Goal: Obtain resource: Download file/media

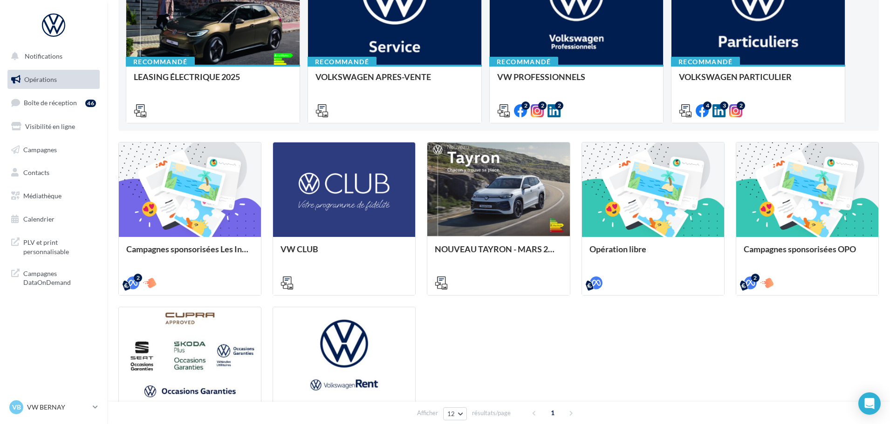
scroll to position [86, 0]
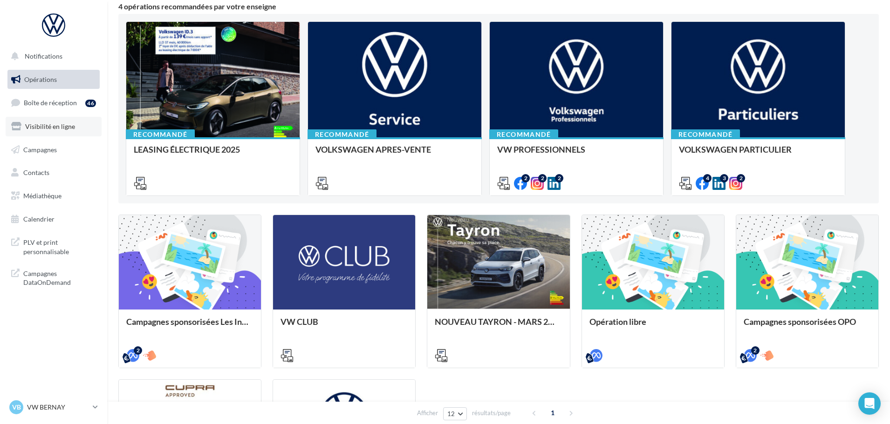
click at [53, 130] on link "Visibilité en ligne" at bounding box center [54, 127] width 96 height 20
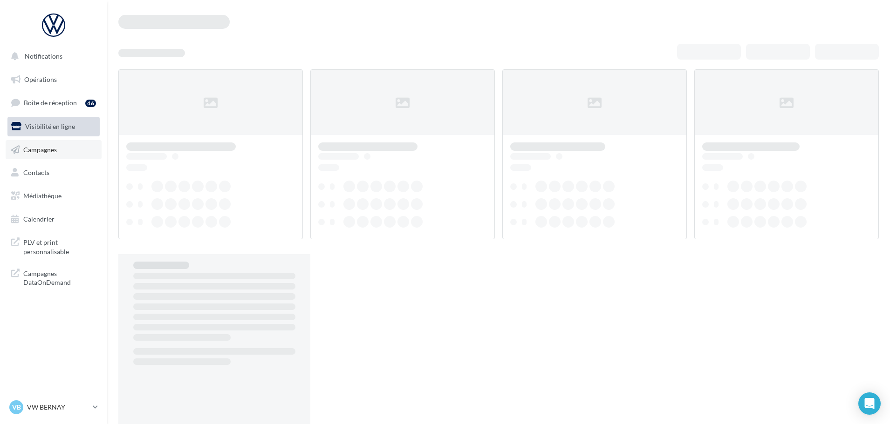
click at [53, 156] on link "Campagnes" at bounding box center [54, 150] width 96 height 20
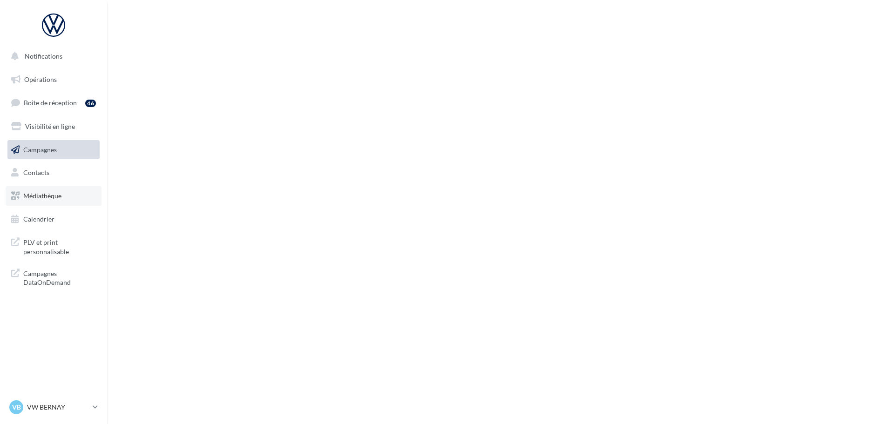
click at [56, 198] on span "Médiathèque" at bounding box center [42, 196] width 38 height 8
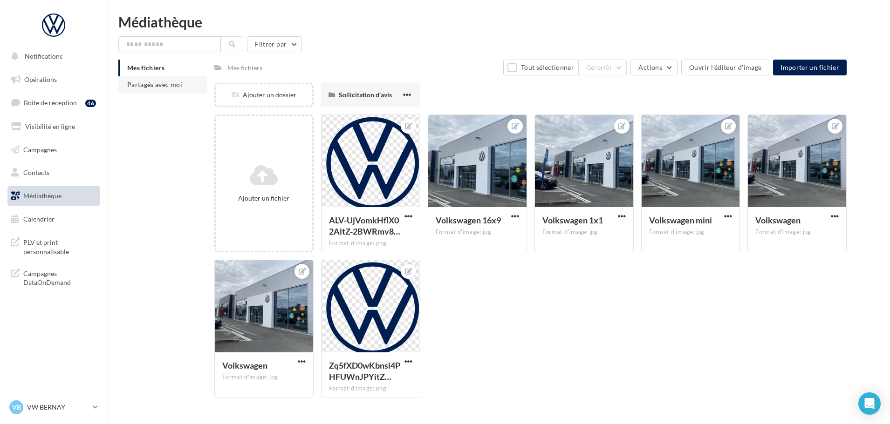
click at [151, 86] on span "Partagés avec moi" at bounding box center [154, 85] width 55 height 8
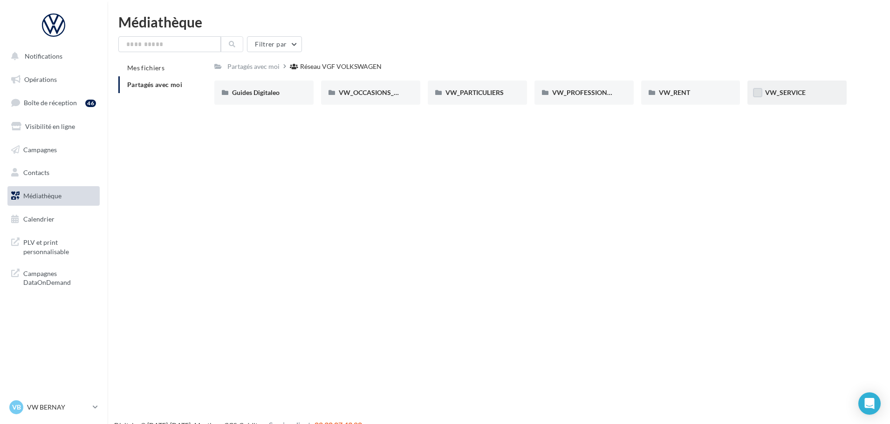
click at [758, 96] on label at bounding box center [757, 92] width 9 height 9
click at [758, 96] on icon at bounding box center [757, 92] width 7 height 7
click at [782, 95] on span "VW_SERVICE" at bounding box center [785, 92] width 41 height 8
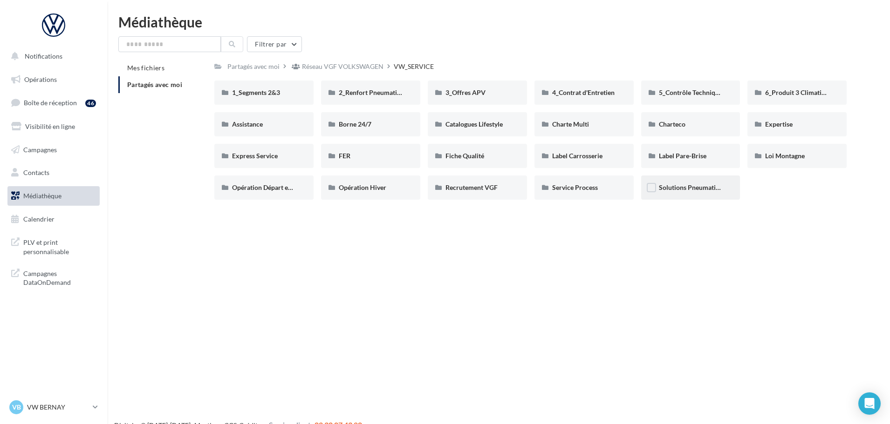
click at [681, 185] on span "Solutions Pneumatiques" at bounding box center [694, 188] width 70 height 8
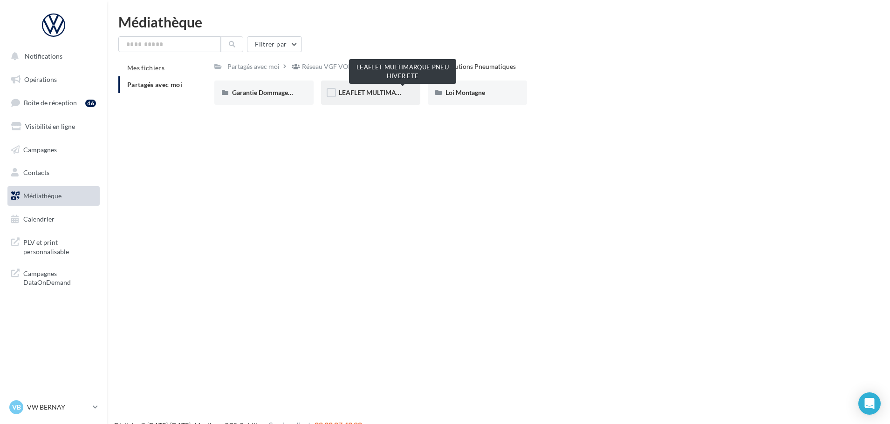
click at [361, 94] on span "LEAFLET MULTIMARQUE PNEU HIVER ETE" at bounding box center [403, 92] width 128 height 8
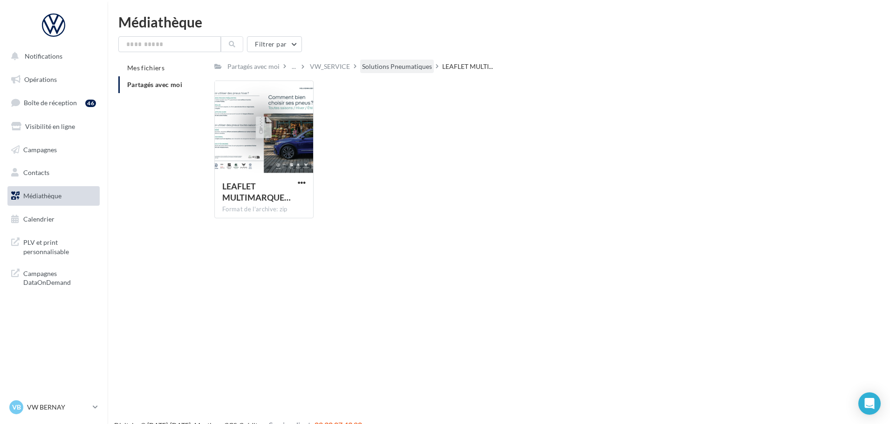
click at [412, 68] on div "Solutions Pneumatiques" at bounding box center [397, 66] width 70 height 9
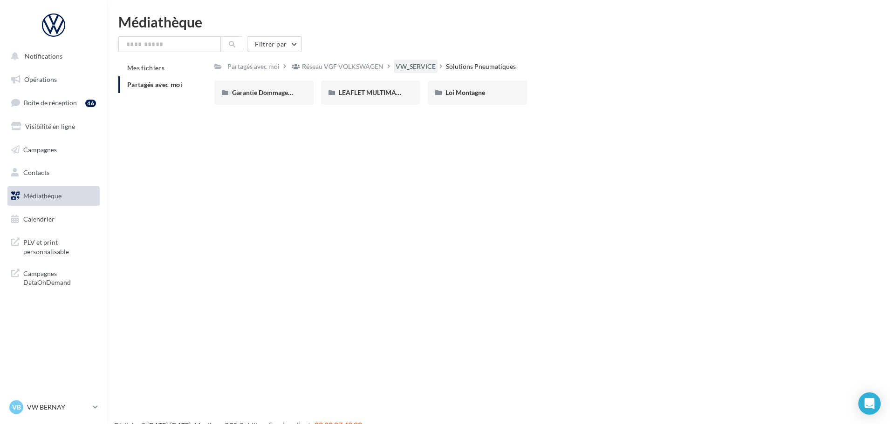
click at [403, 68] on div "VW_SERVICE" at bounding box center [415, 66] width 40 height 9
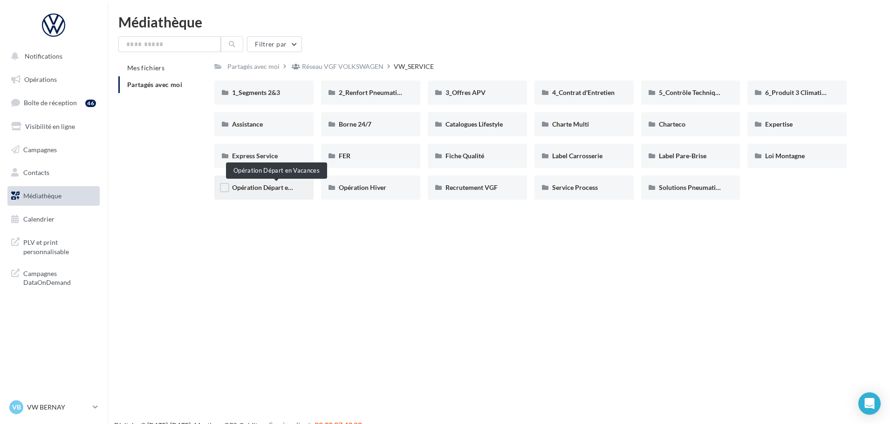
click at [265, 190] on span "Opération Départ en Vacances" at bounding box center [276, 188] width 88 height 8
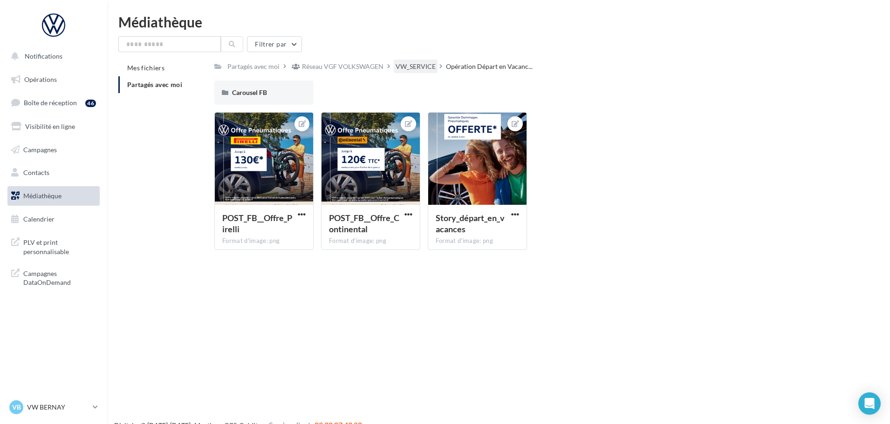
click at [415, 68] on div "VW_SERVICE" at bounding box center [415, 66] width 40 height 9
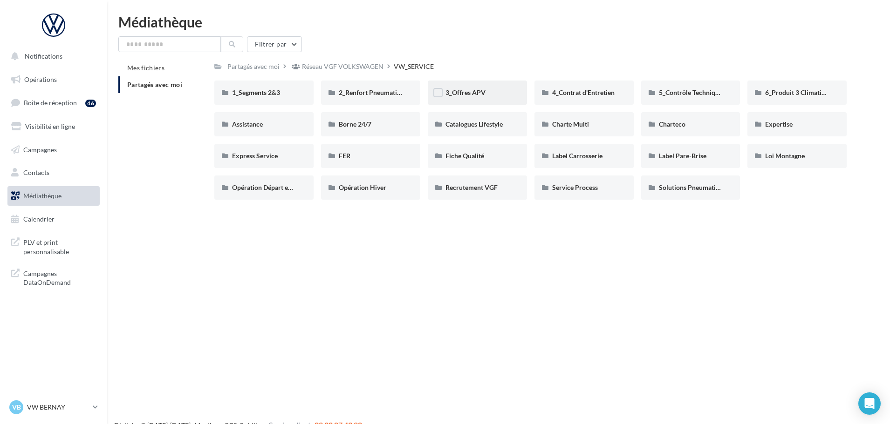
click at [489, 96] on div "3_Offres APV" at bounding box center [477, 92] width 64 height 9
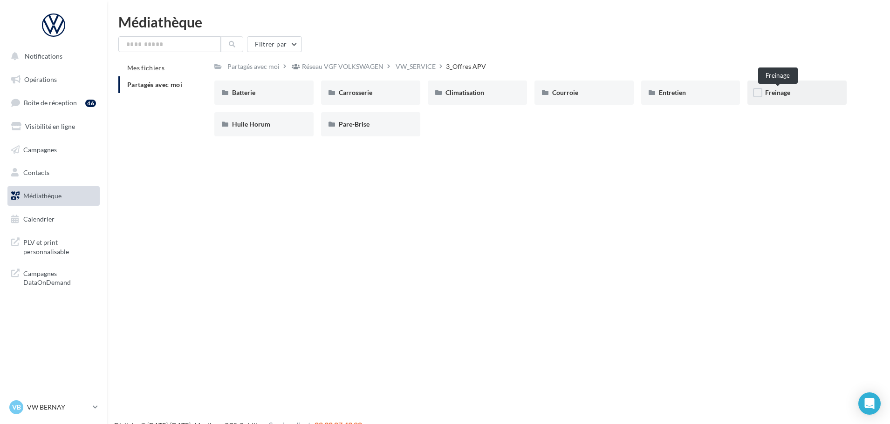
click at [790, 96] on span "Freinage" at bounding box center [777, 92] width 25 height 8
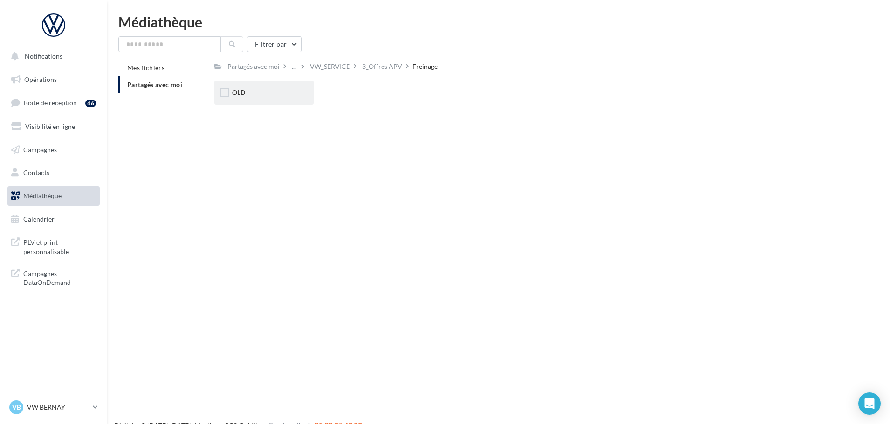
click at [274, 91] on div "OLD" at bounding box center [264, 92] width 64 height 9
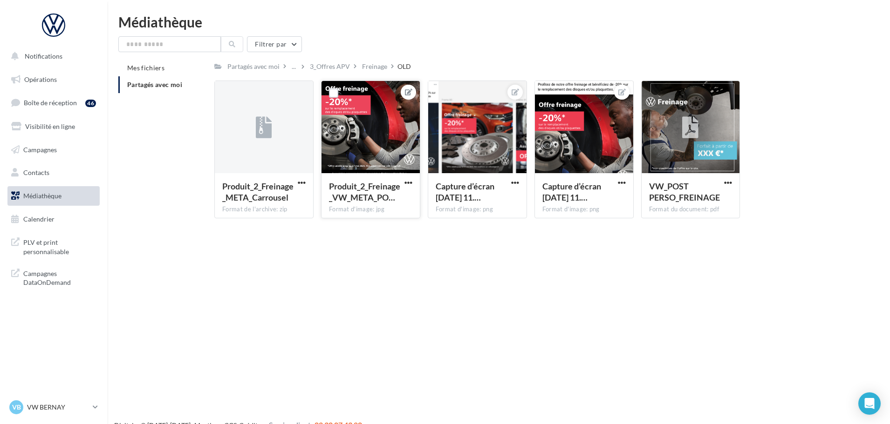
click at [409, 96] on button at bounding box center [407, 92] width 7 height 11
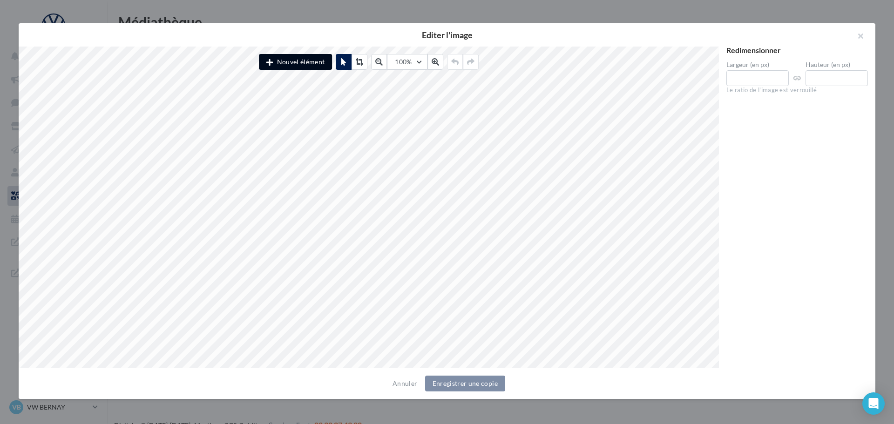
click at [321, 68] on button "Nouvel élément" at bounding box center [295, 62] width 73 height 16
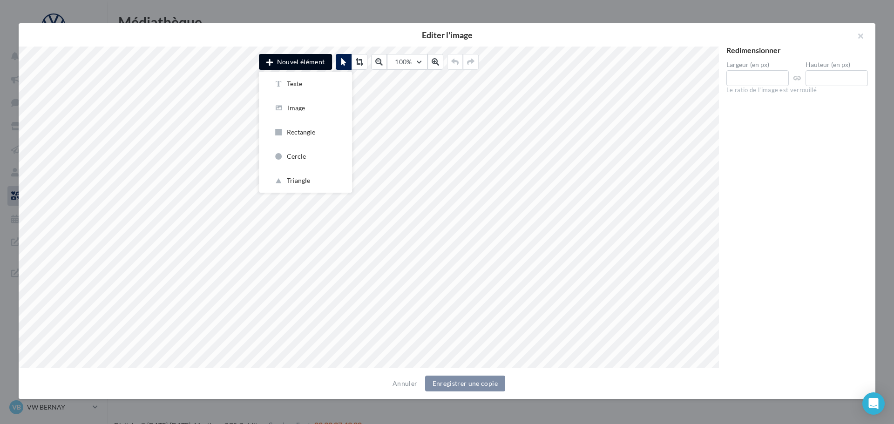
click at [310, 63] on button "Nouvel élément" at bounding box center [295, 62] width 73 height 16
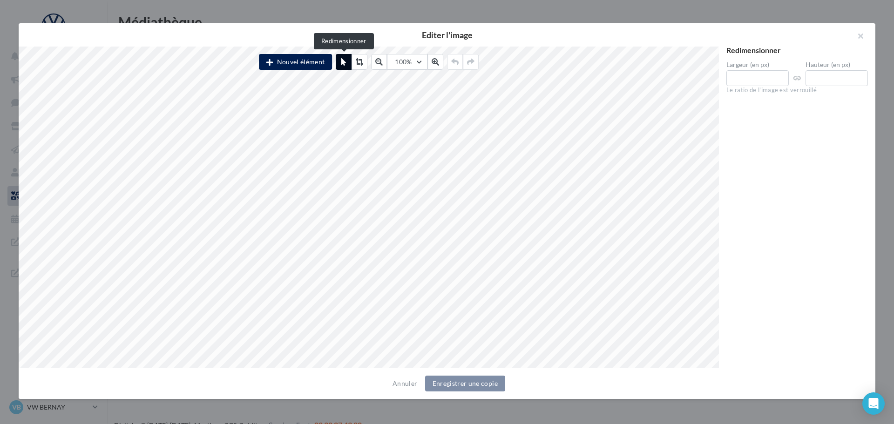
click at [345, 56] on button at bounding box center [344, 62] width 16 height 16
click at [342, 64] on icon at bounding box center [343, 61] width 5 height 7
click at [343, 57] on button at bounding box center [344, 62] width 16 height 16
click at [361, 59] on icon at bounding box center [359, 61] width 7 height 7
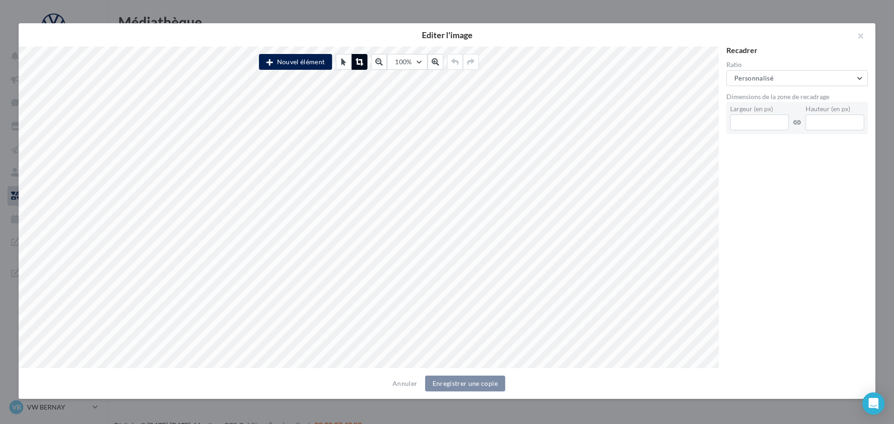
click at [352, 60] on button at bounding box center [360, 62] width 16 height 16
click at [341, 62] on button at bounding box center [344, 62] width 16 height 16
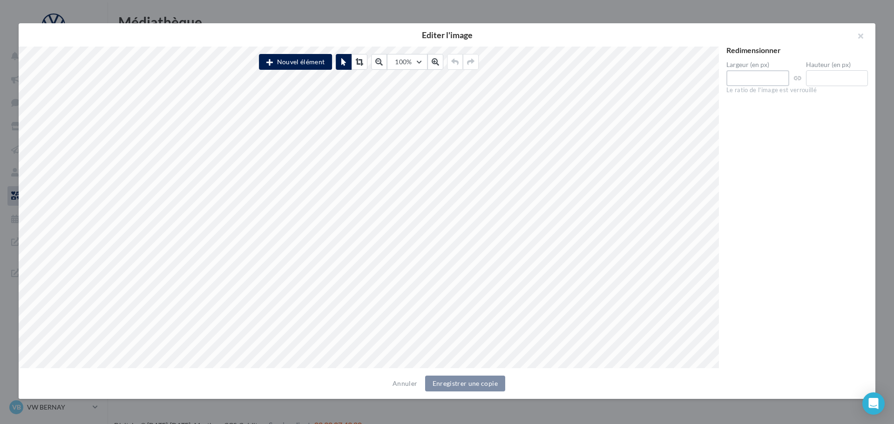
click at [780, 78] on input "****" at bounding box center [758, 78] width 63 height 16
click at [292, 62] on button "Nouvel élément" at bounding box center [295, 62] width 73 height 16
click at [311, 134] on div "Rectangle" at bounding box center [305, 132] width 63 height 9
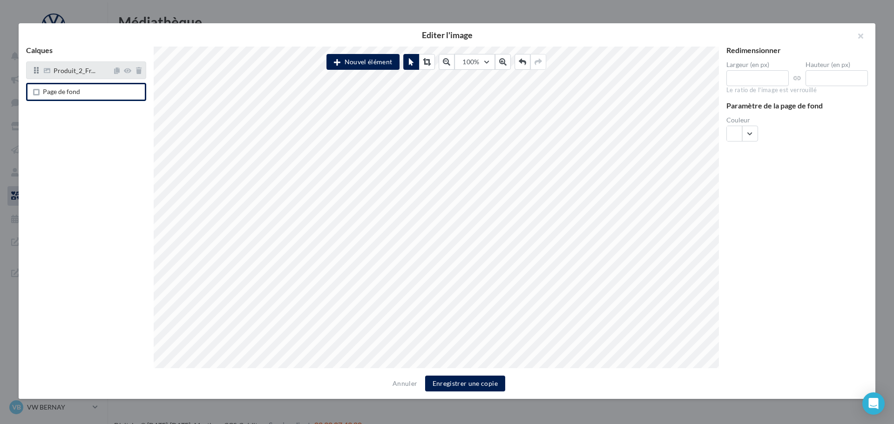
click at [89, 79] on div "Produit_2_Fr..." at bounding box center [86, 70] width 120 height 18
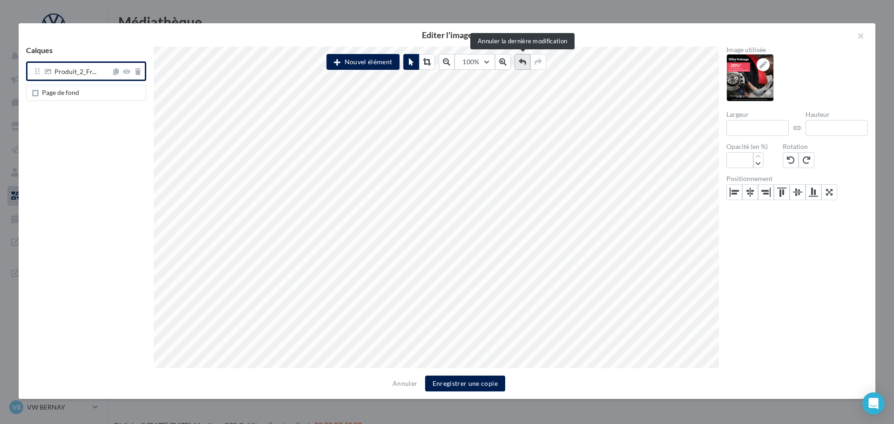
click at [519, 57] on button at bounding box center [523, 62] width 16 height 16
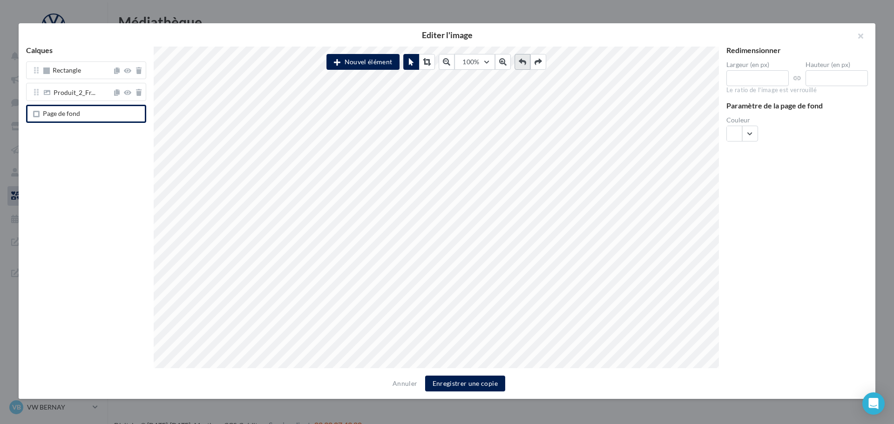
click at [523, 63] on icon at bounding box center [522, 61] width 7 height 7
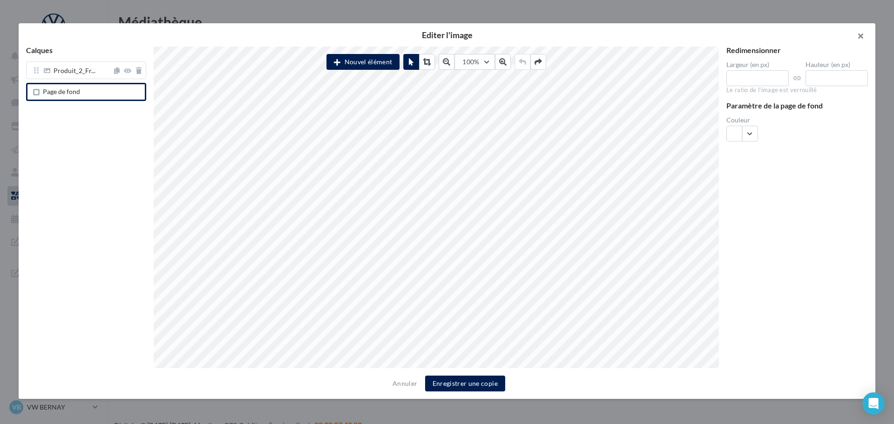
click at [864, 34] on button "button" at bounding box center [856, 37] width 37 height 28
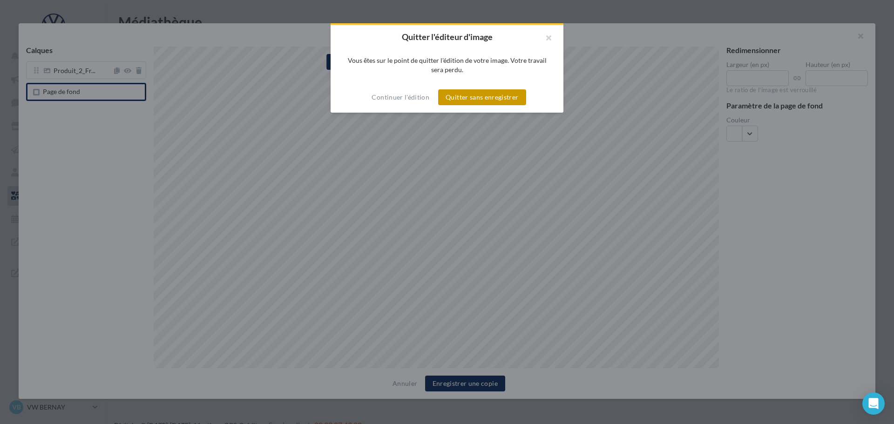
click at [510, 94] on button "Quitter sans enregistrer" at bounding box center [482, 97] width 88 height 16
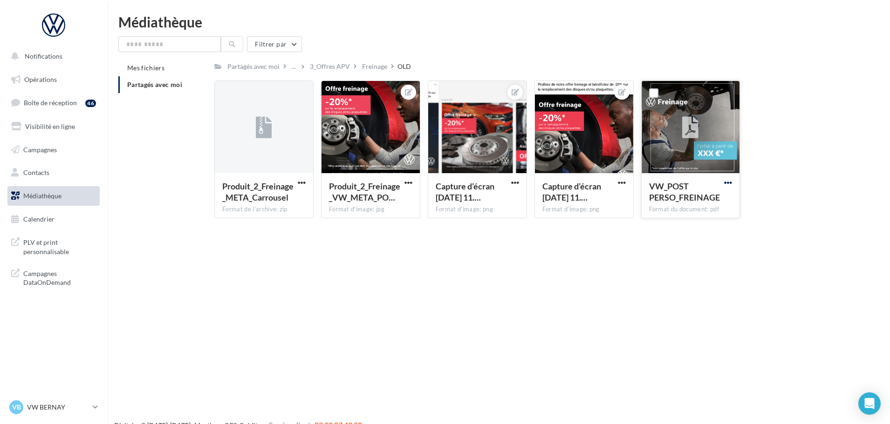
click at [731, 184] on span "button" at bounding box center [728, 183] width 8 height 8
click at [670, 203] on button "Télécharger" at bounding box center [686, 201] width 93 height 24
